Goal: Information Seeking & Learning: Find specific fact

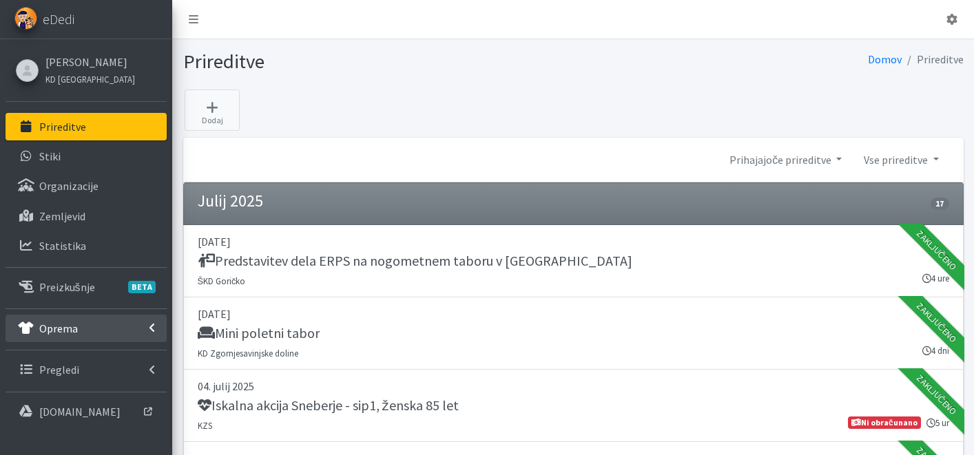
click at [63, 332] on p "Oprema" at bounding box center [58, 329] width 39 height 14
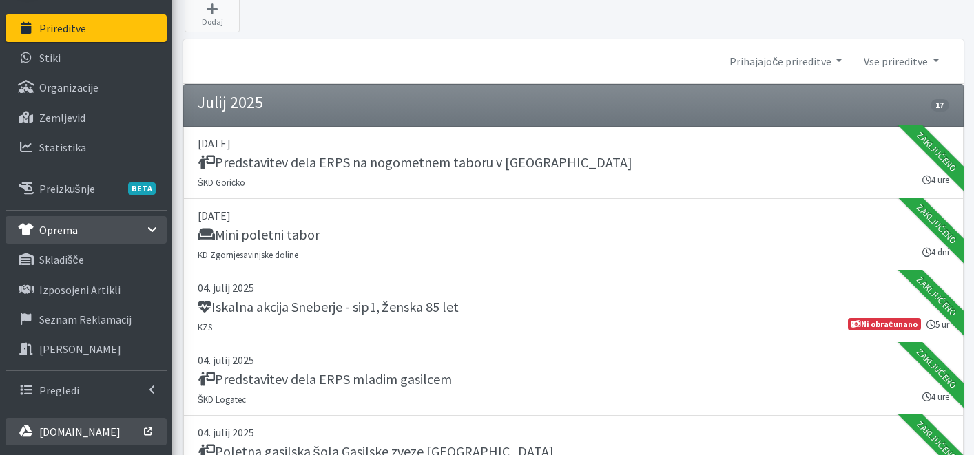
scroll to position [110, 0]
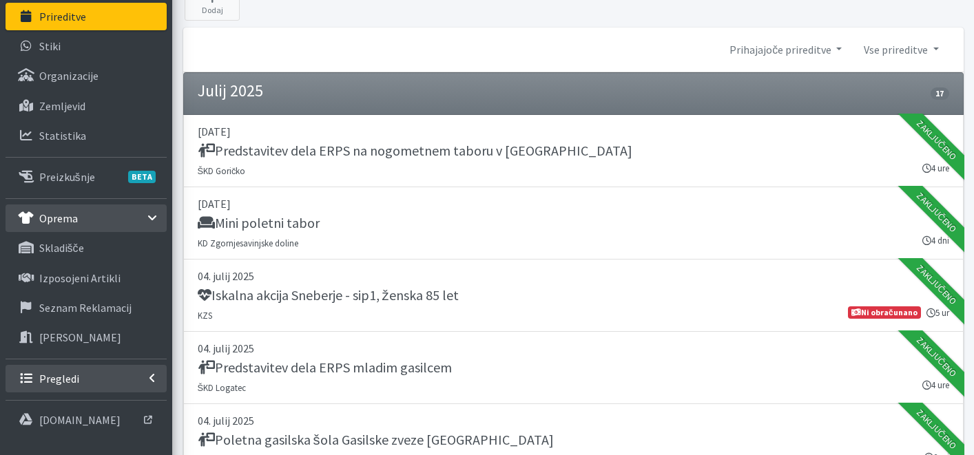
click at [65, 387] on link "Pregledi" at bounding box center [86, 379] width 161 height 28
click at [73, 413] on p "Vodniki" at bounding box center [56, 409] width 34 height 14
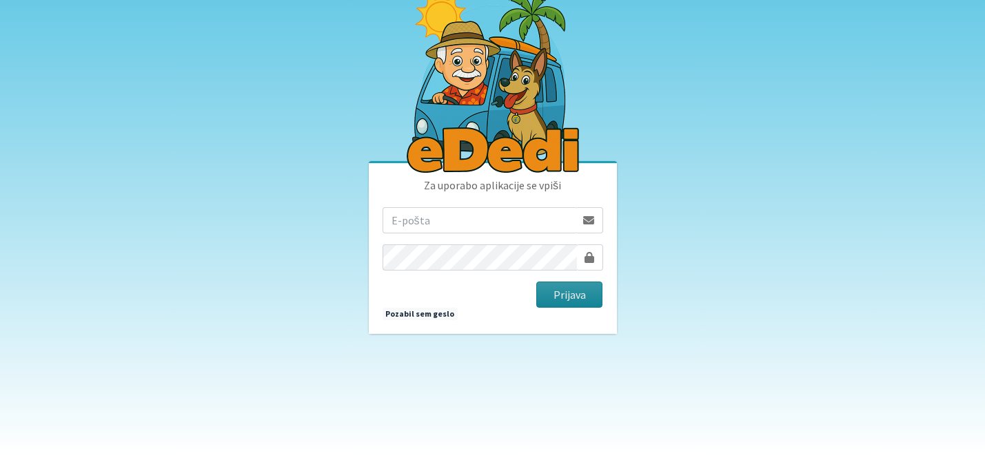
type input "katja.skulj@erps.si"
click at [567, 297] on button "Prijava" at bounding box center [569, 295] width 67 height 26
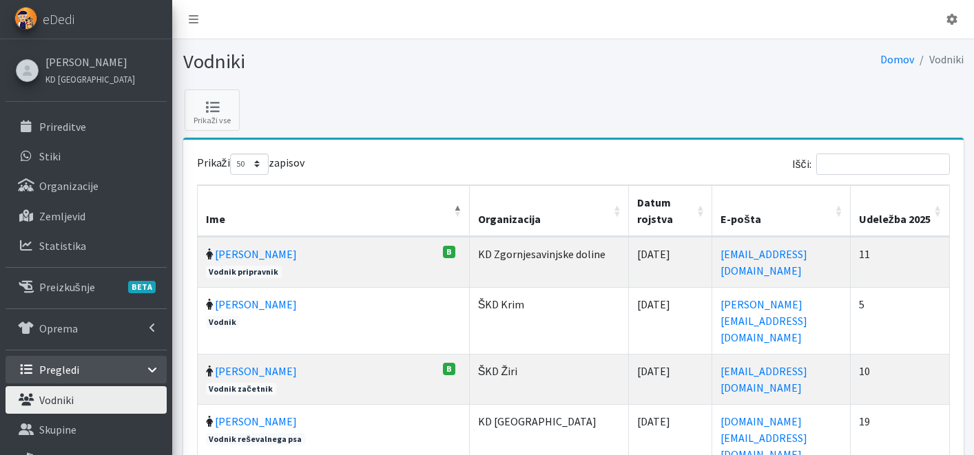
select select "50"
click at [906, 158] on input "Išči:" at bounding box center [884, 164] width 134 height 21
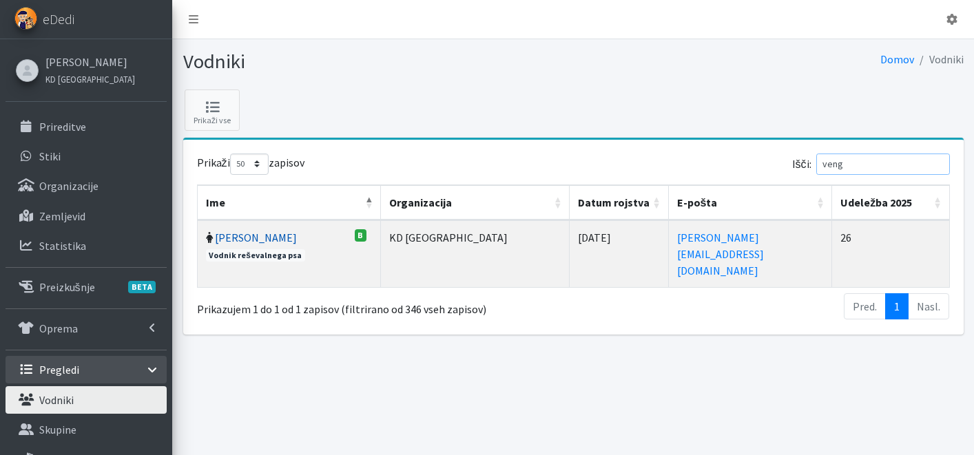
type input "veng"
click at [235, 240] on link "[PERSON_NAME]" at bounding box center [256, 238] width 82 height 14
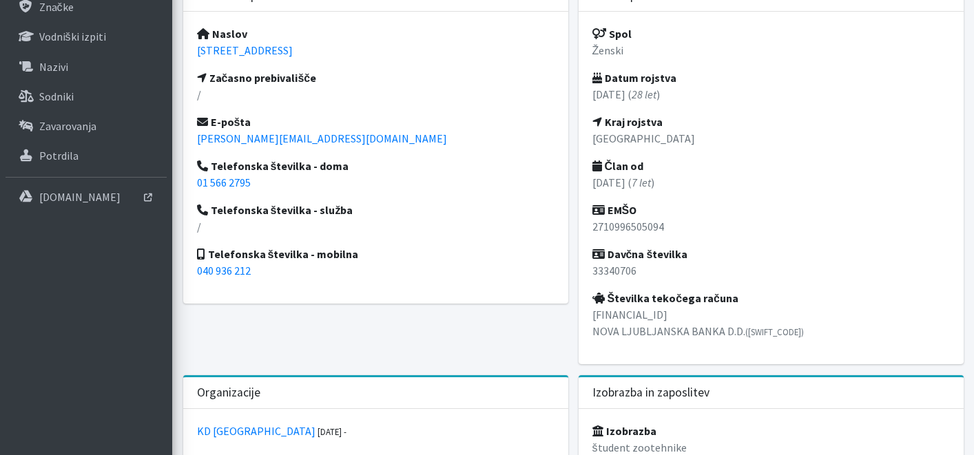
scroll to position [511, 0]
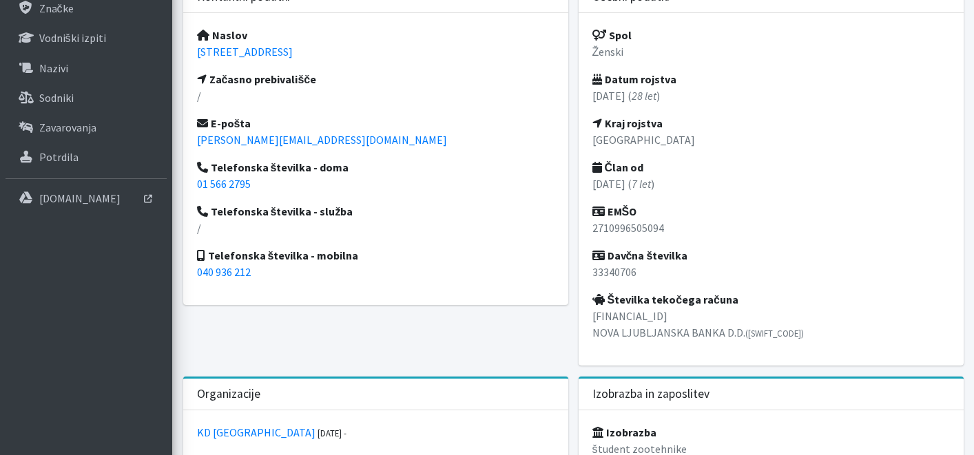
drag, startPoint x: 393, startPoint y: 50, endPoint x: 185, endPoint y: 57, distance: 208.2
click at [185, 57] on div "Naslov [STREET_ADDRESS] Začasno prebivališče / E-pošta [EMAIL_ADDRESS][DOMAIN_N…" at bounding box center [375, 159] width 385 height 292
copy link "[STREET_ADDRESS]"
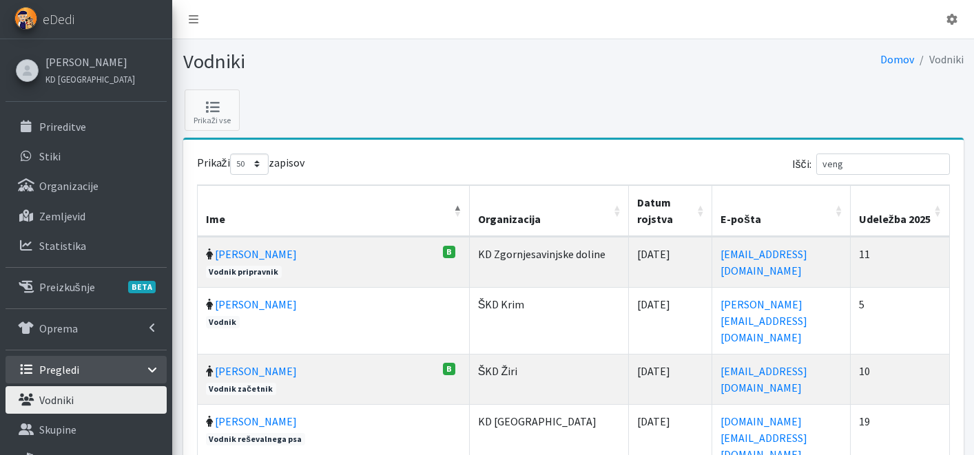
select select "50"
drag, startPoint x: 892, startPoint y: 164, endPoint x: 746, endPoint y: 160, distance: 146.1
click at [747, 160] on div "Išči: veng" at bounding box center [764, 167] width 371 height 27
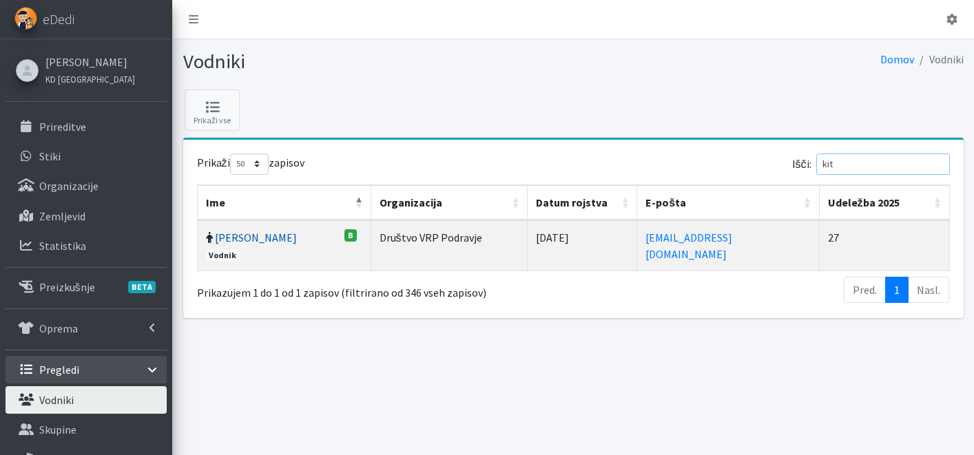
type input "kit"
click at [260, 234] on link "Andrej Kitak" at bounding box center [256, 238] width 82 height 14
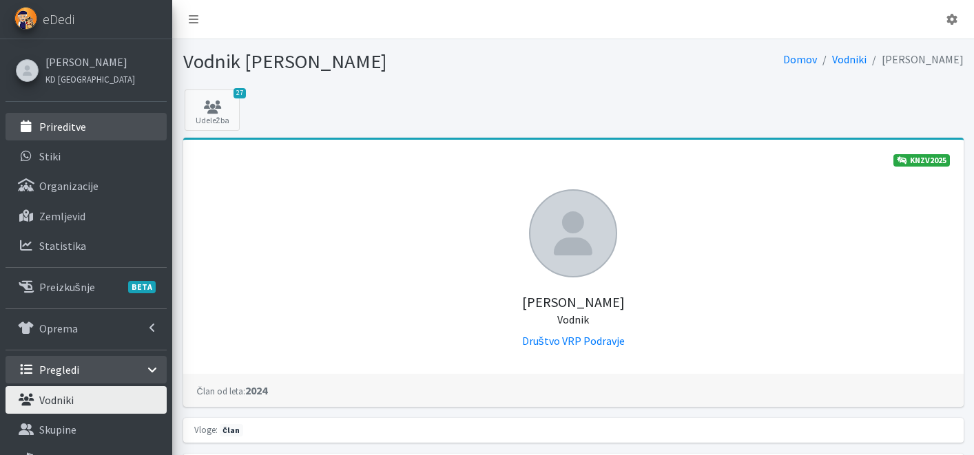
click at [88, 133] on link "Prireditve" at bounding box center [86, 127] width 161 height 28
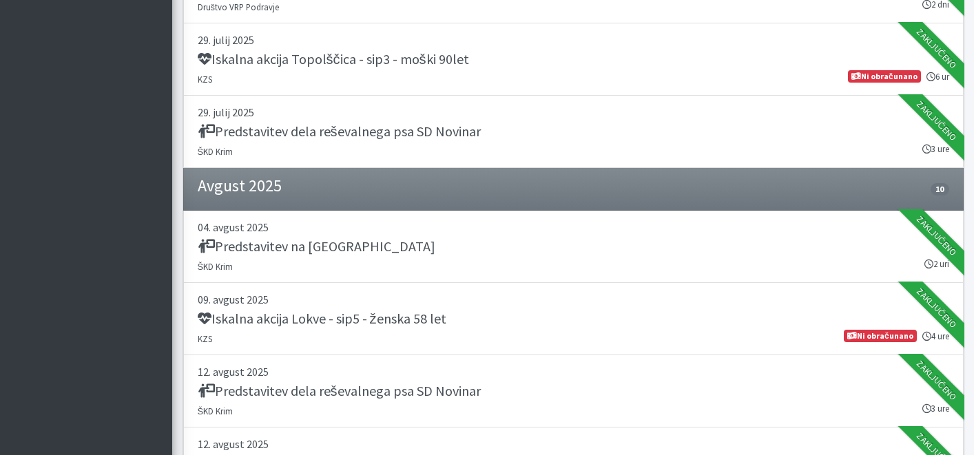
scroll to position [1731, 0]
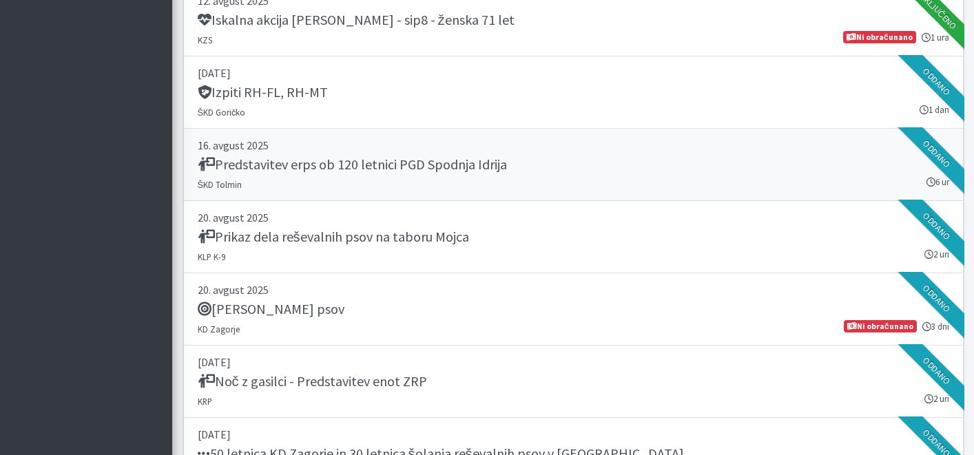
click at [462, 160] on h5 "Predstavitev erps ob 120 letnici PGD Spodnja Idrija" at bounding box center [352, 164] width 309 height 17
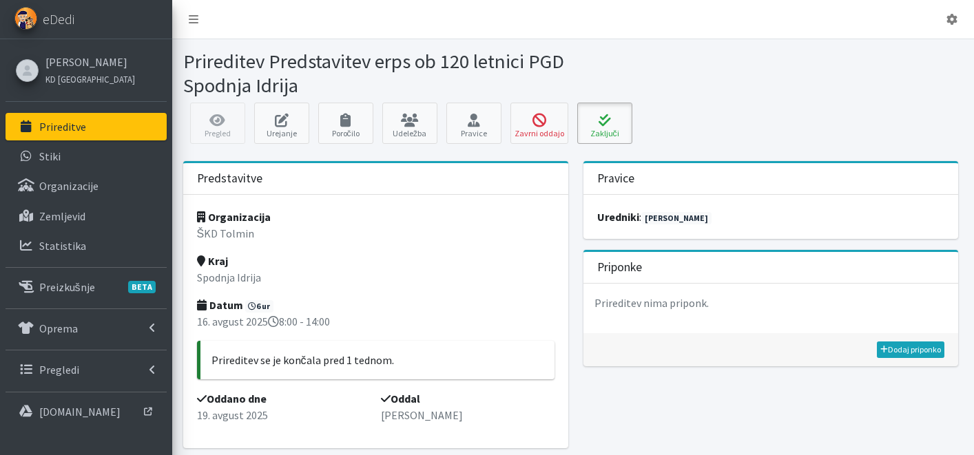
click at [602, 123] on icon at bounding box center [605, 121] width 47 height 14
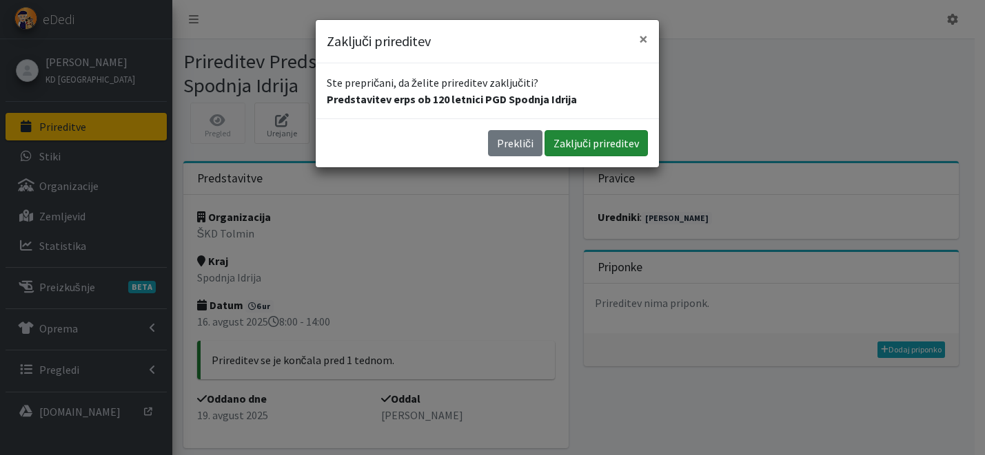
click at [619, 153] on button "Zaključi prireditev" at bounding box center [595, 143] width 103 height 26
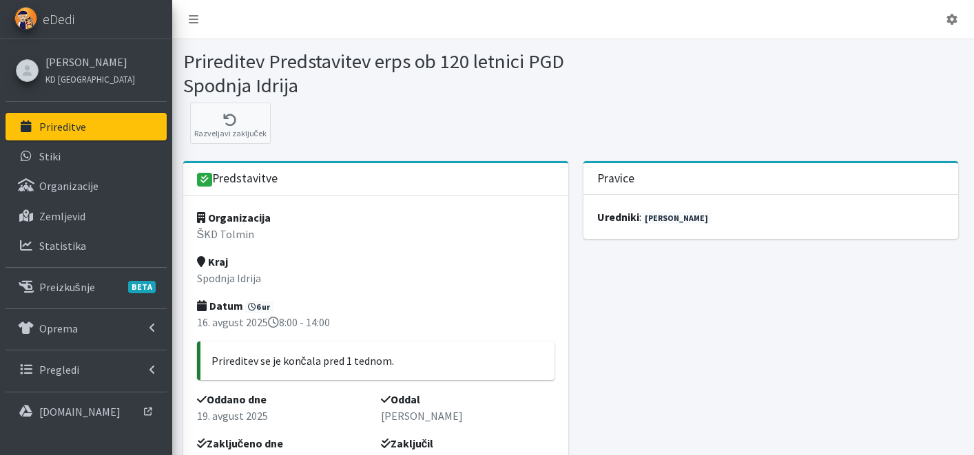
click at [80, 121] on p "Prireditve" at bounding box center [62, 127] width 47 height 14
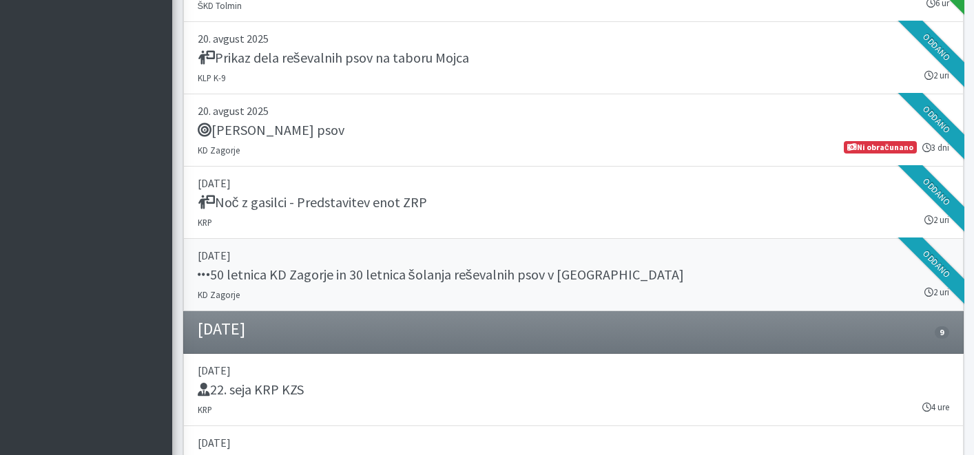
scroll to position [1834, 0]
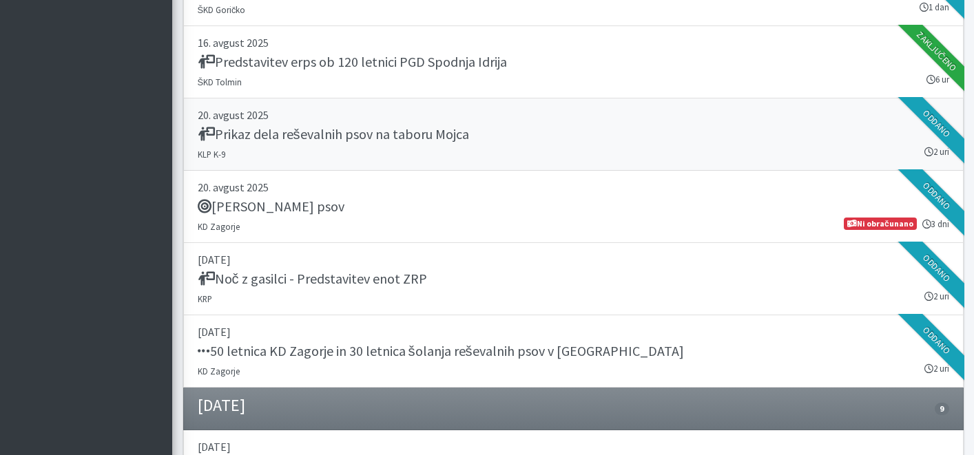
click at [433, 136] on h5 "Prikaz dela reševalnih psov na taboru Mojca" at bounding box center [334, 134] width 272 height 17
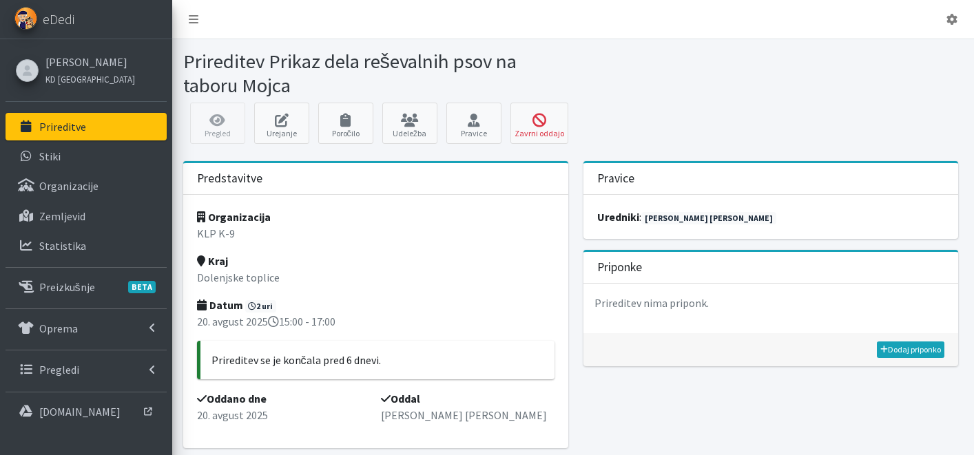
click at [88, 121] on link "Prireditve" at bounding box center [86, 127] width 161 height 28
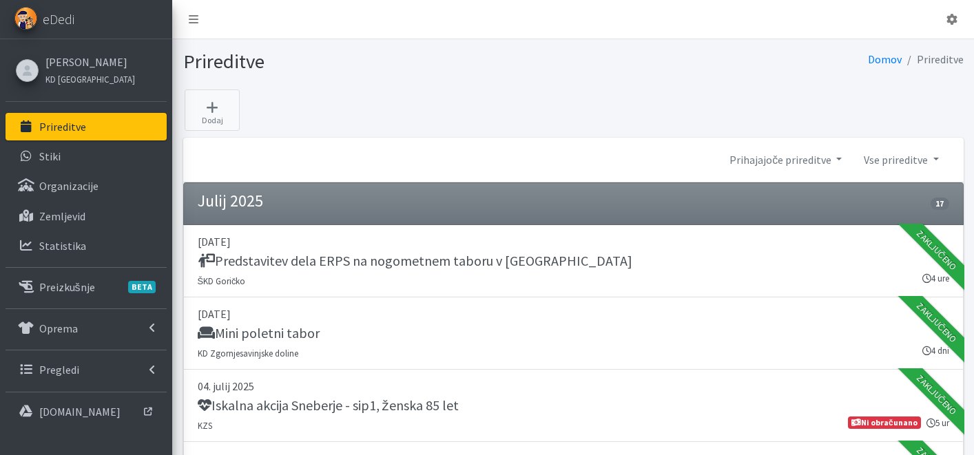
click at [83, 132] on p "Prireditve" at bounding box center [62, 127] width 47 height 14
click at [69, 145] on link "Stiki" at bounding box center [86, 157] width 161 height 28
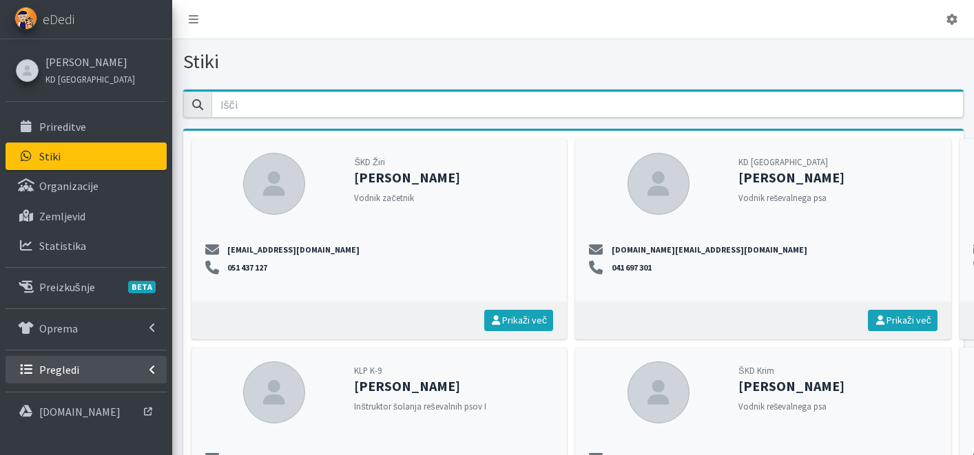
click at [78, 377] on link "Pregledi" at bounding box center [86, 370] width 161 height 28
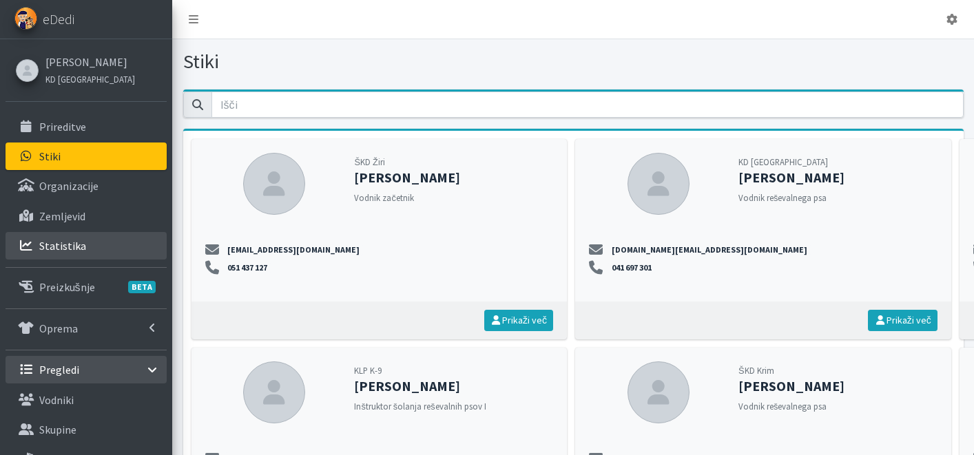
click at [77, 251] on p "Statistika" at bounding box center [62, 246] width 47 height 14
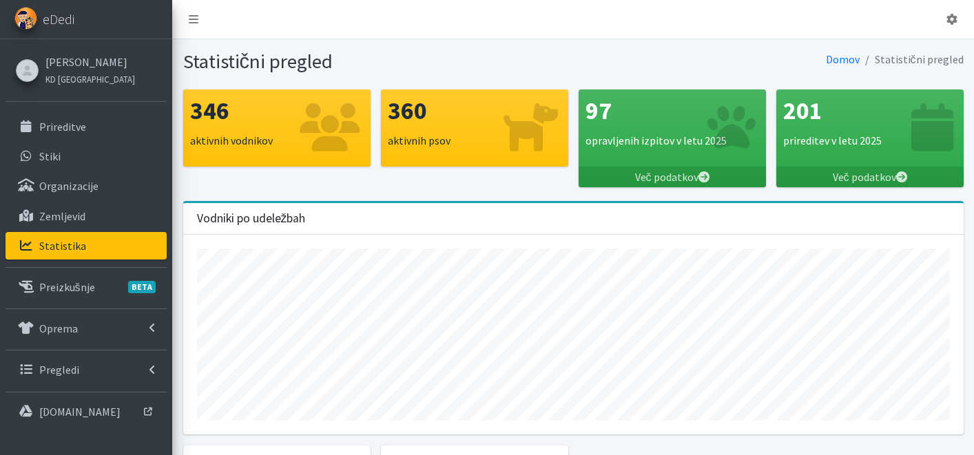
click at [82, 250] on link "Statistika" at bounding box center [86, 246] width 161 height 28
click at [63, 363] on p "Pregledi" at bounding box center [59, 370] width 40 height 14
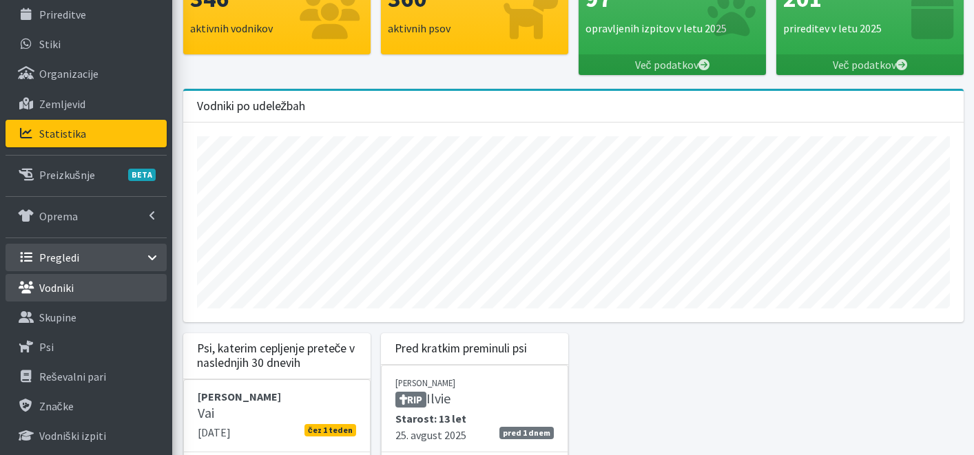
scroll to position [114, 0]
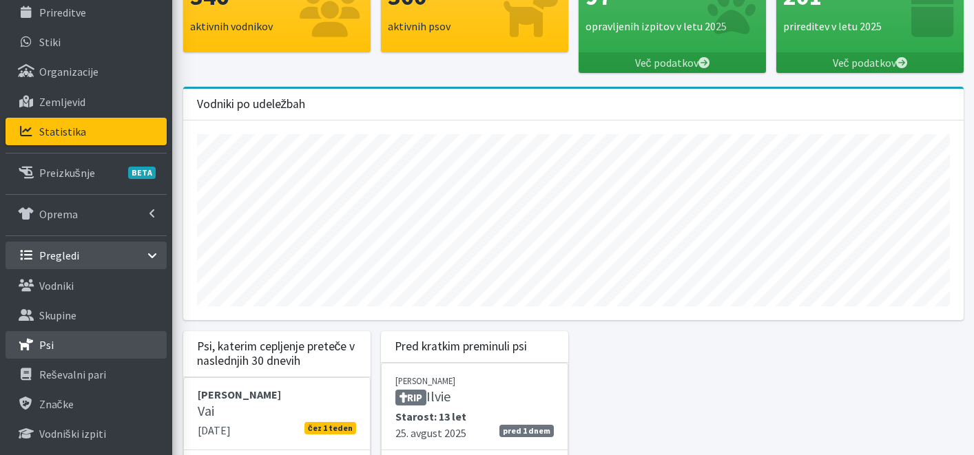
click at [80, 355] on link "Psi" at bounding box center [86, 345] width 161 height 28
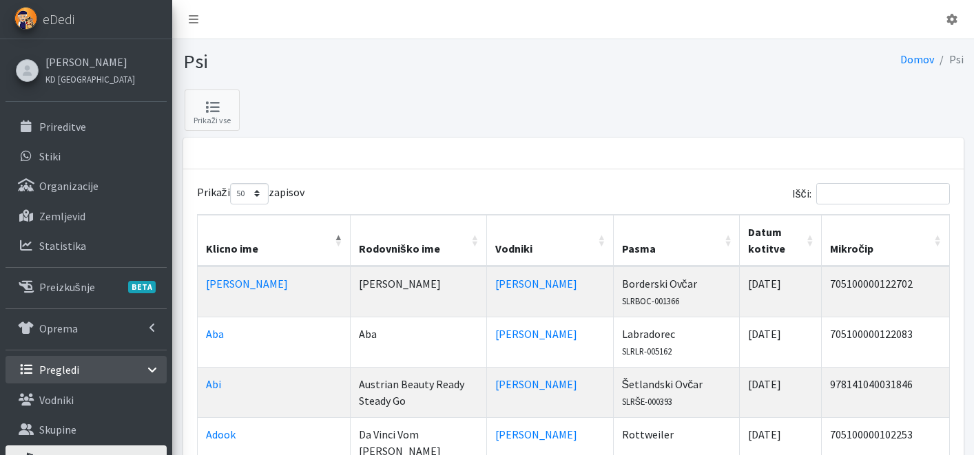
select select "50"
click at [558, 232] on th "Vodniki" at bounding box center [550, 241] width 127 height 52
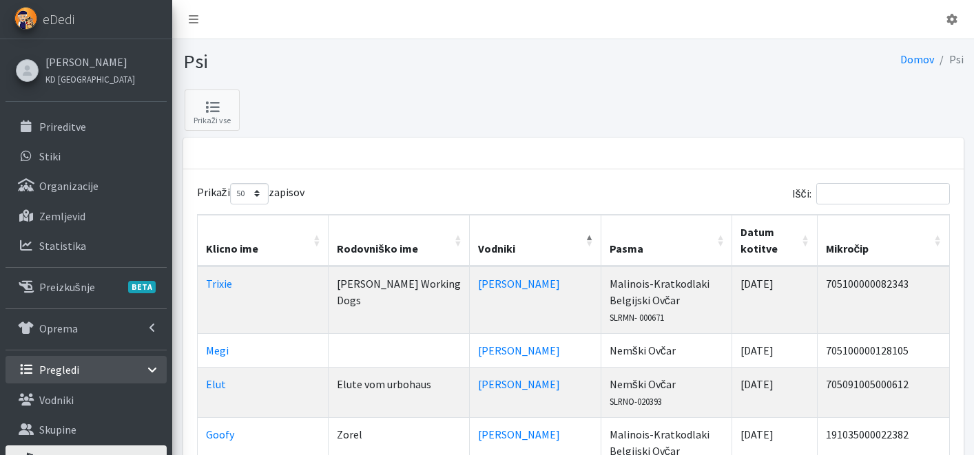
click at [309, 229] on th "Klicno ime" at bounding box center [264, 241] width 132 height 52
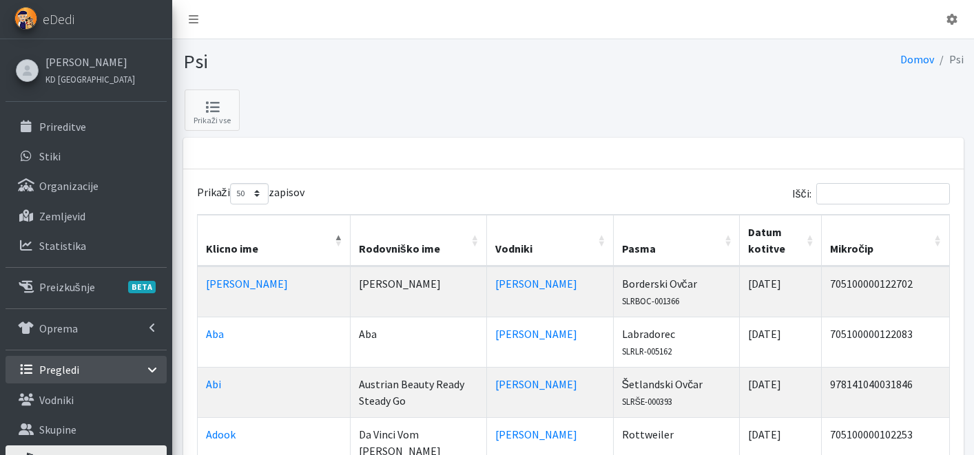
click at [443, 238] on th "Rodovniško ime" at bounding box center [419, 241] width 136 height 52
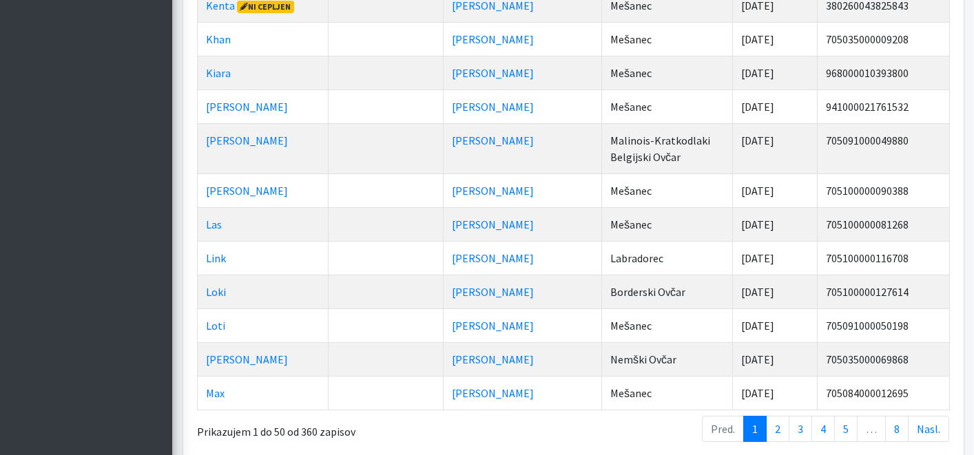
scroll to position [1762, 0]
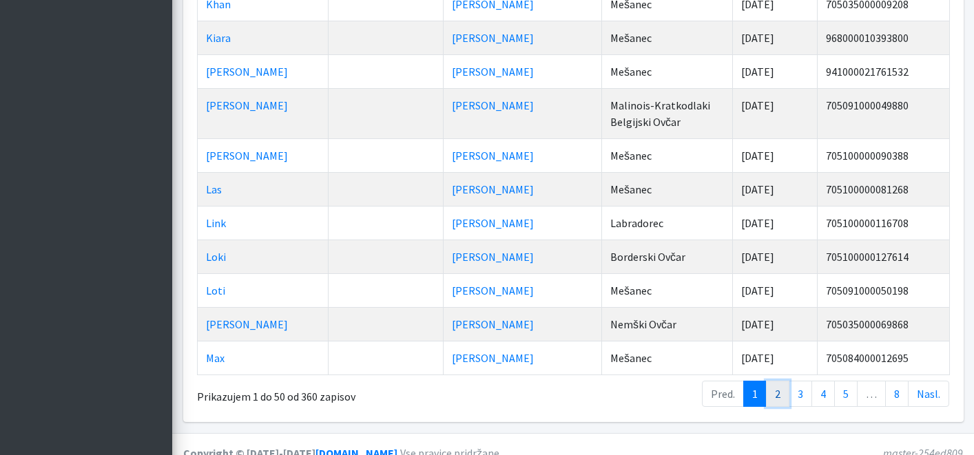
click at [776, 381] on link "2" at bounding box center [777, 394] width 23 height 26
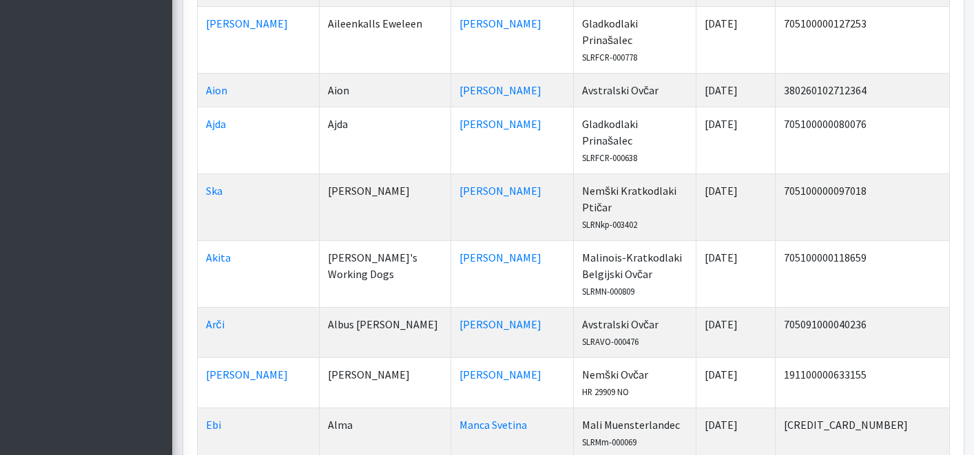
scroll to position [1911, 0]
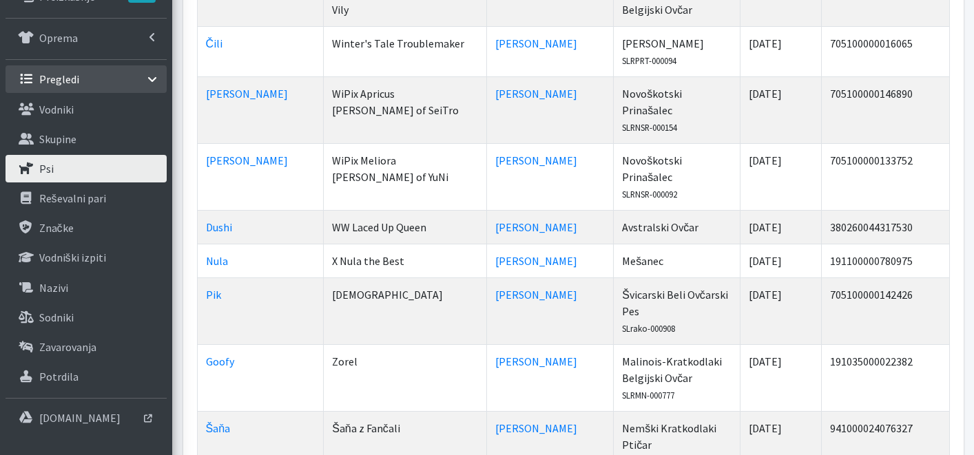
scroll to position [290, 0]
click at [495, 289] on link "Janez Oblak" at bounding box center [536, 296] width 82 height 14
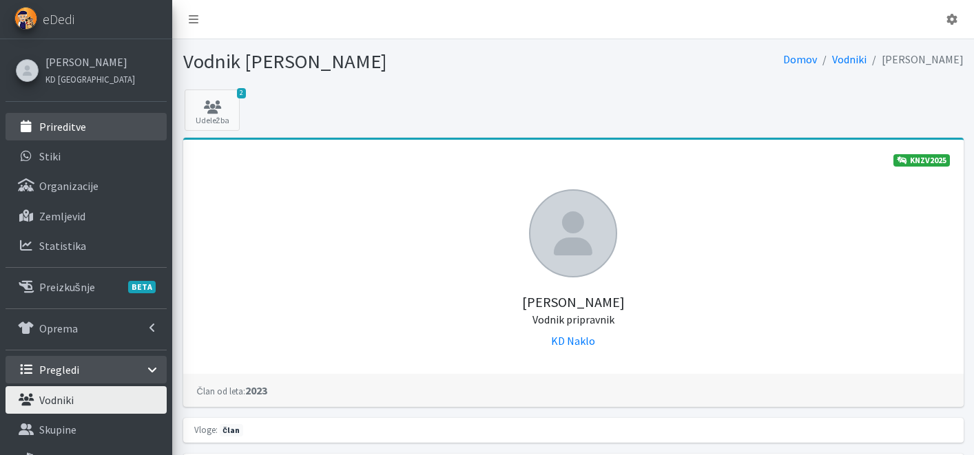
click at [64, 134] on link "Prireditve" at bounding box center [86, 127] width 161 height 28
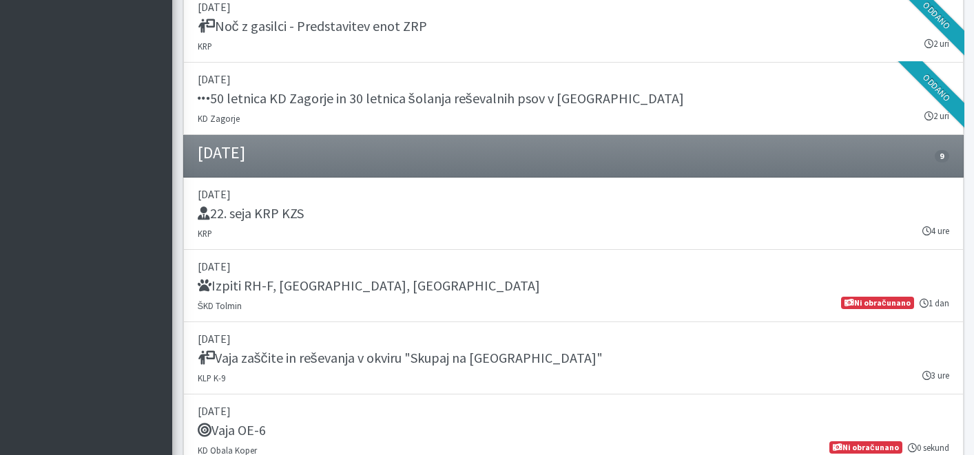
scroll to position [2493, 0]
